Goal: Navigation & Orientation: Find specific page/section

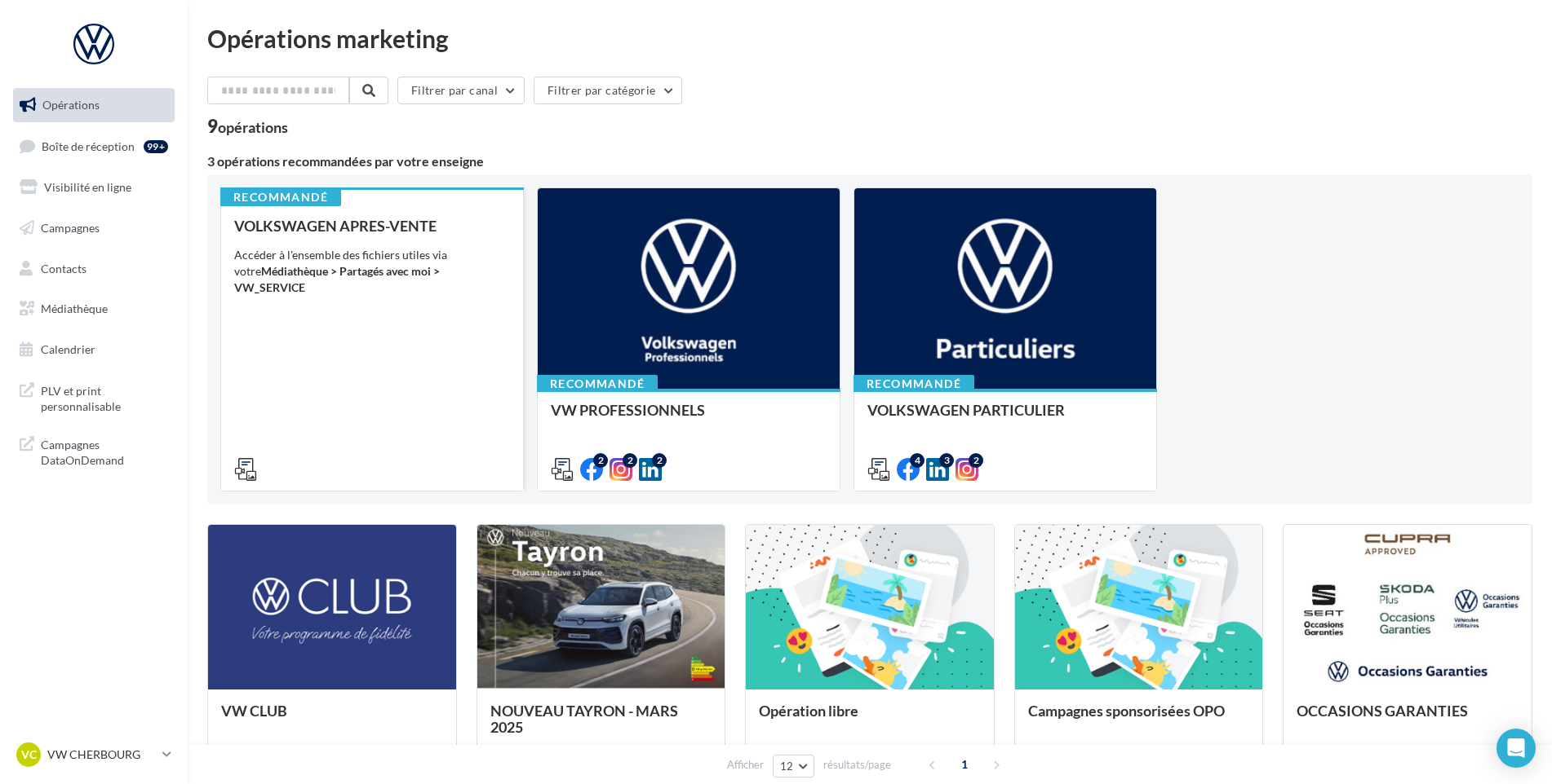
drag, startPoint x: 246, startPoint y: 242, endPoint x: 260, endPoint y: 269, distance: 30.4
click at [260, 269] on div "VOLKSWAGEN APRES-VENTE Accéder à l'ensemble des fichiers utiles via votre Média…" at bounding box center [372, 347] width 276 height 259
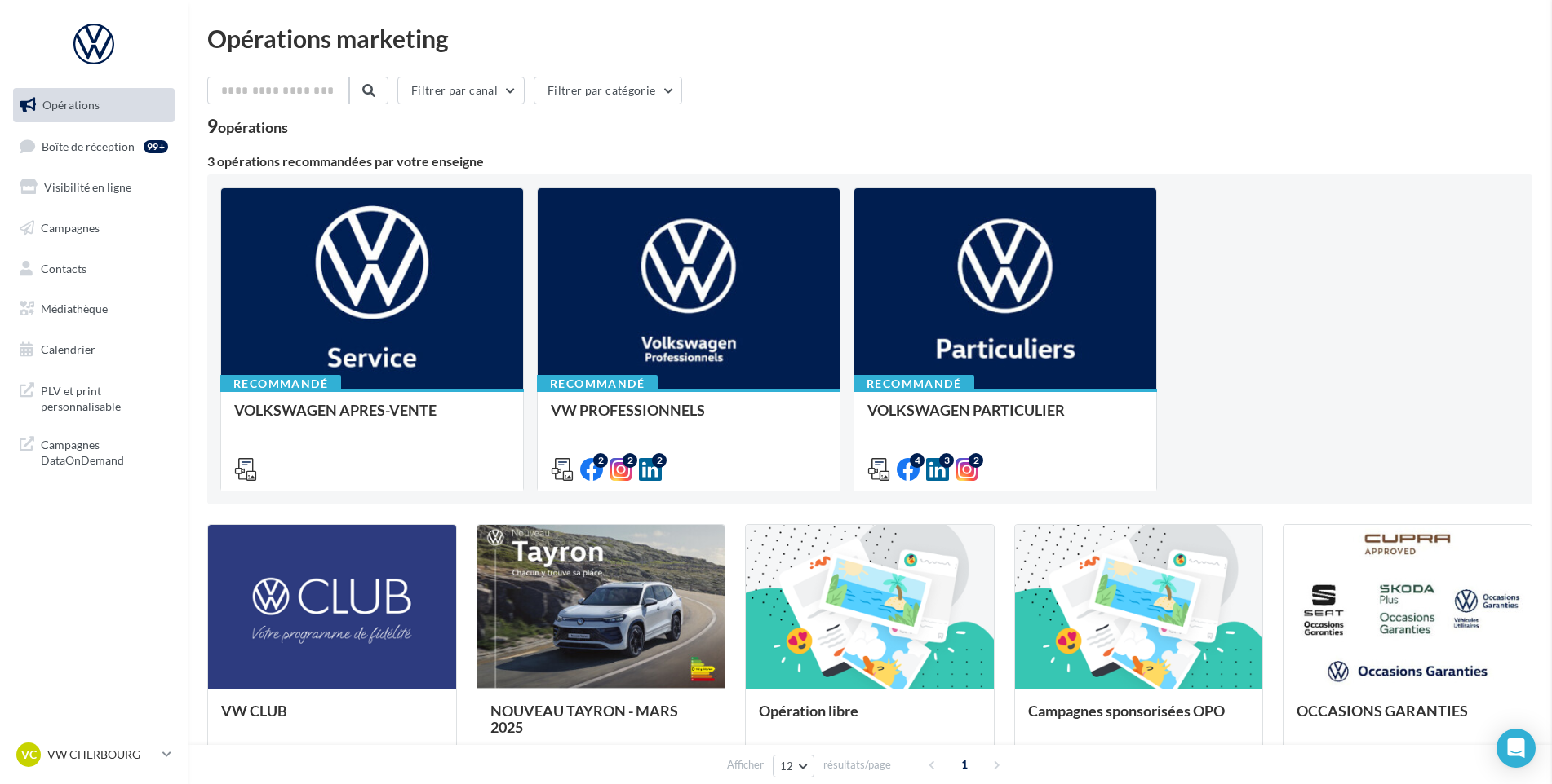
click at [69, 144] on span "Boîte de réception" at bounding box center [88, 146] width 93 height 14
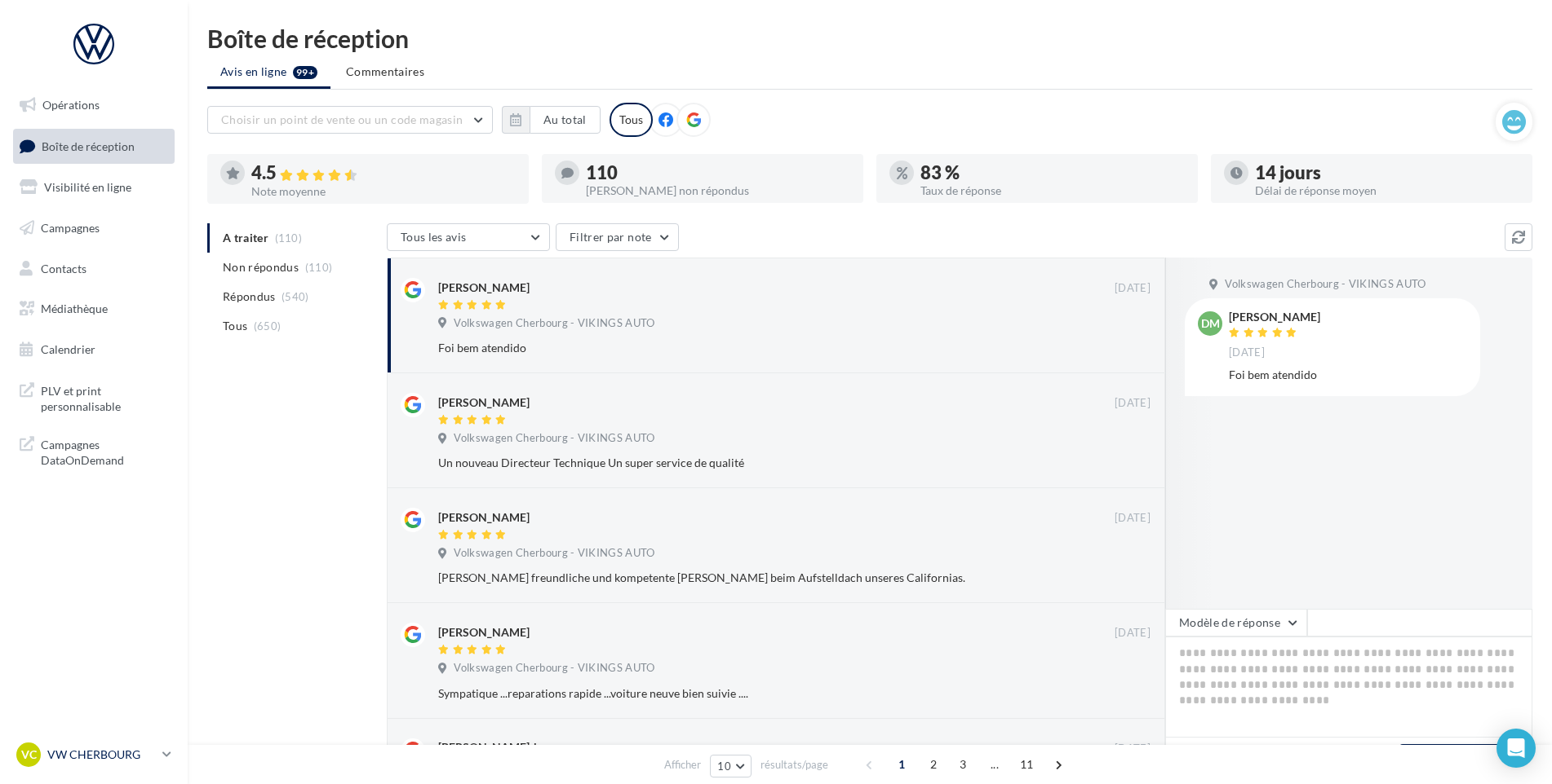
click at [159, 762] on link "VC VW CHERBOURG vw-tour-vau" at bounding box center [93, 754] width 162 height 31
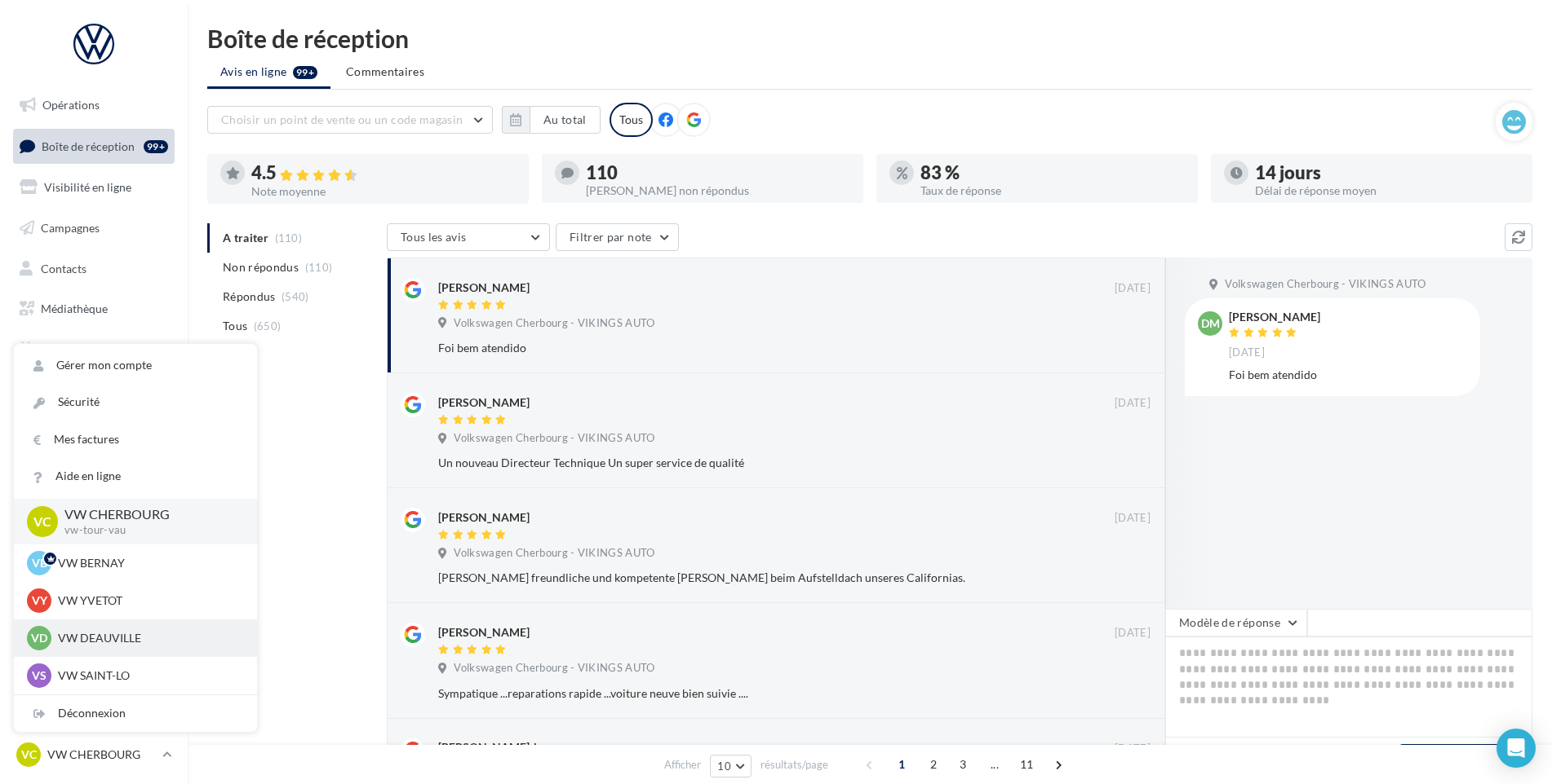
click at [89, 621] on div "VD VW DEAUVILLE vw-touq-vau" at bounding box center [135, 638] width 243 height 38
click at [98, 636] on p "VW DEAUVILLE" at bounding box center [147, 638] width 179 height 16
